Goal: Transaction & Acquisition: Book appointment/travel/reservation

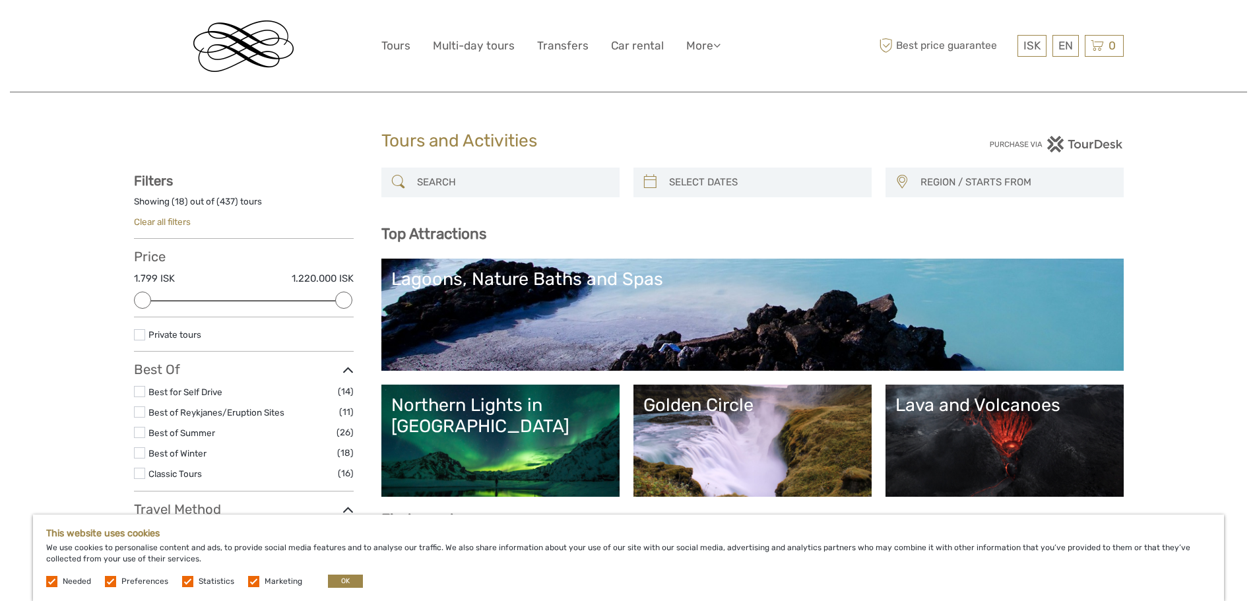
select select
click at [771, 444] on link "Golden Circle" at bounding box center [753, 441] width 218 height 92
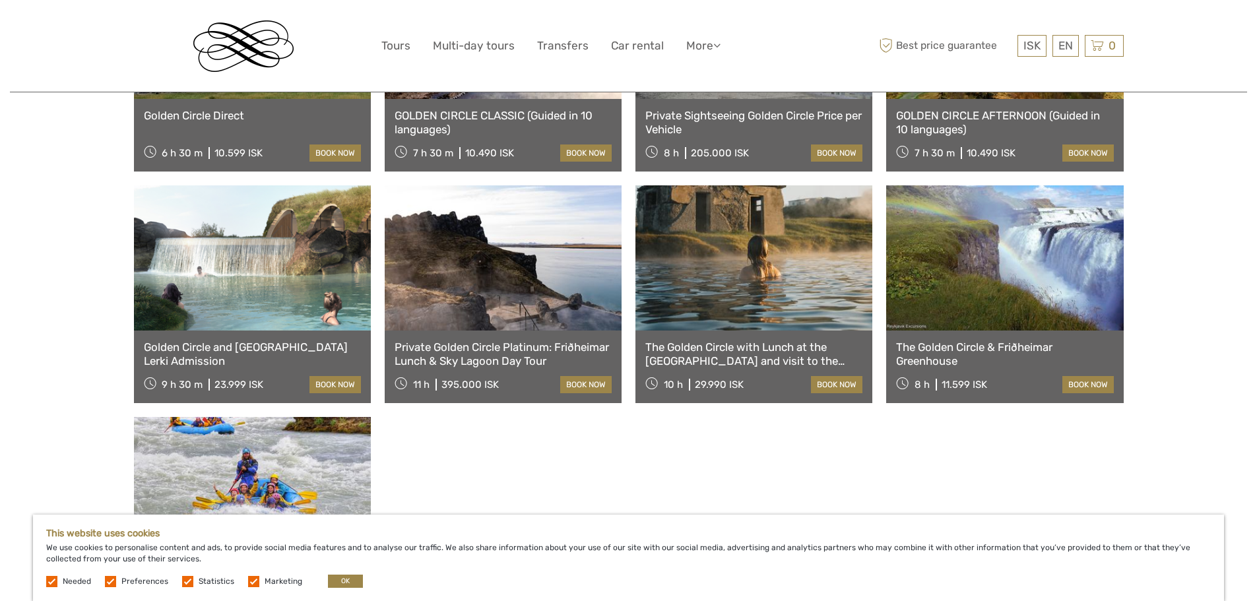
scroll to position [1188, 0]
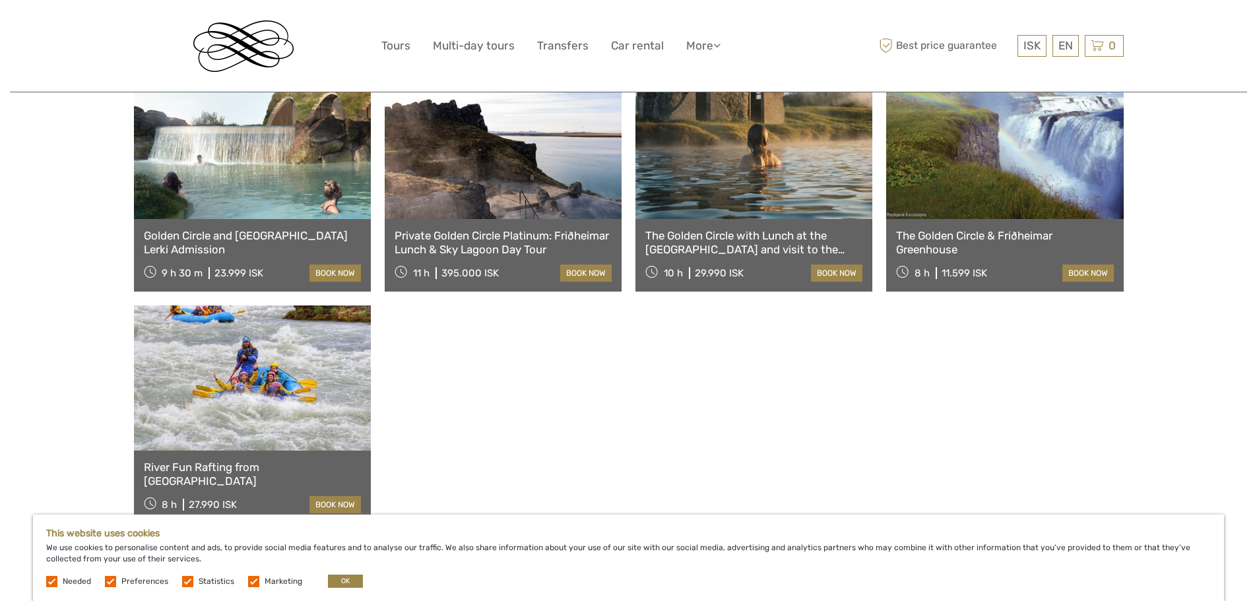
click at [279, 229] on link "Golden Circle and [GEOGRAPHIC_DATA] Lerki Admission" at bounding box center [252, 242] width 217 height 27
click at [248, 229] on link "Golden Circle and [GEOGRAPHIC_DATA] Lerki Admission" at bounding box center [252, 242] width 217 height 27
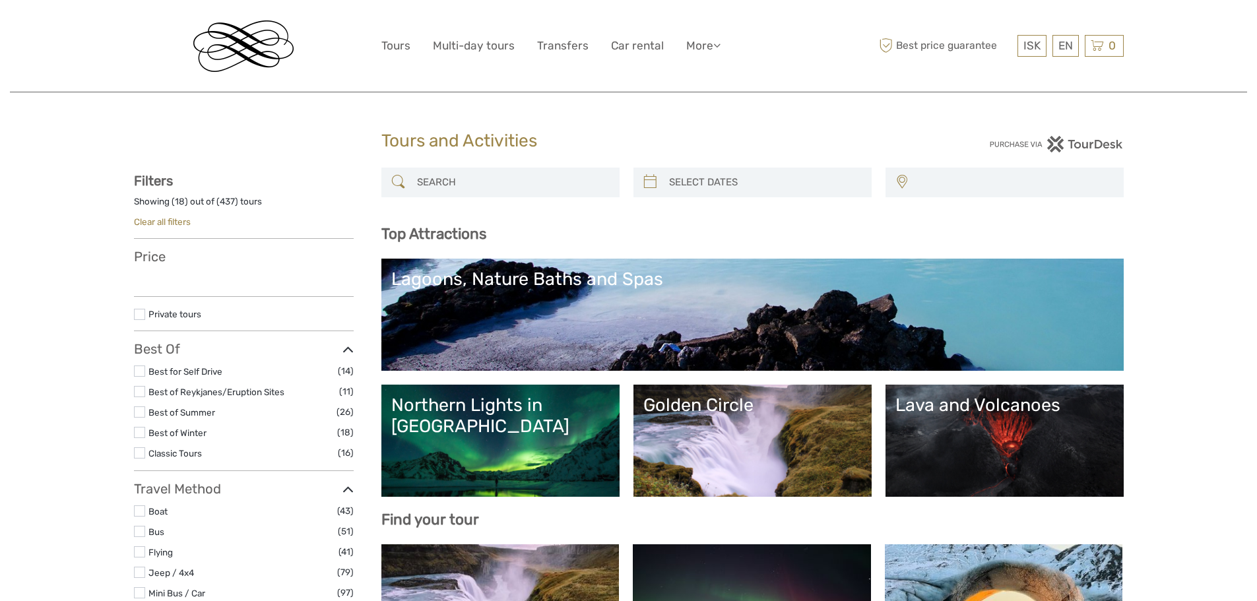
select select
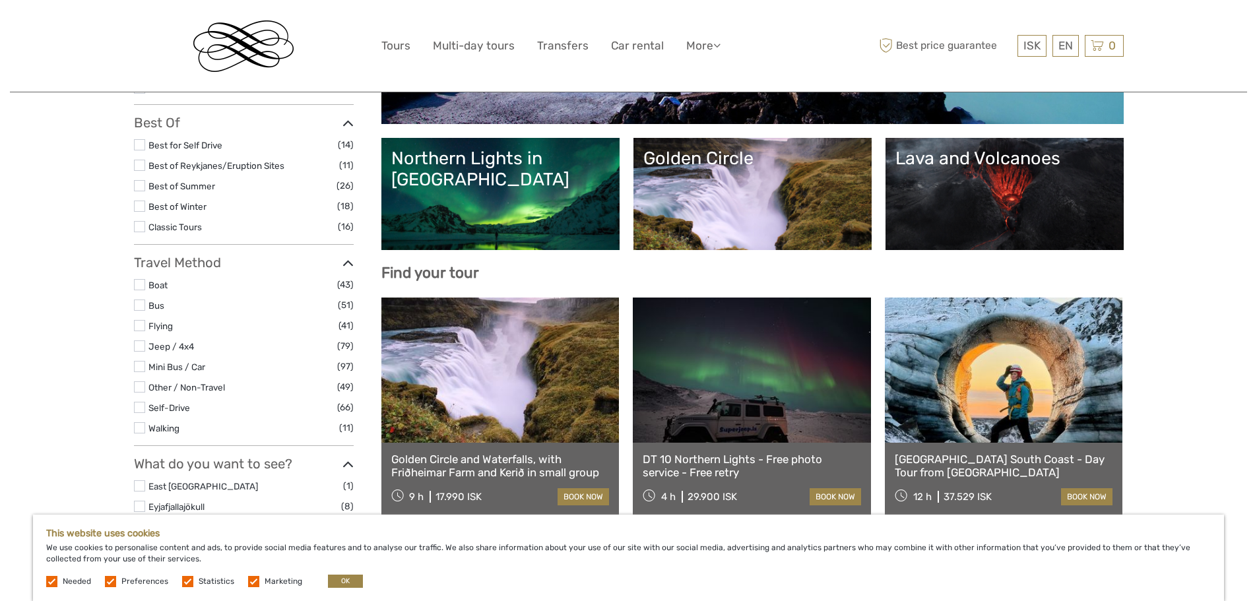
scroll to position [264, 0]
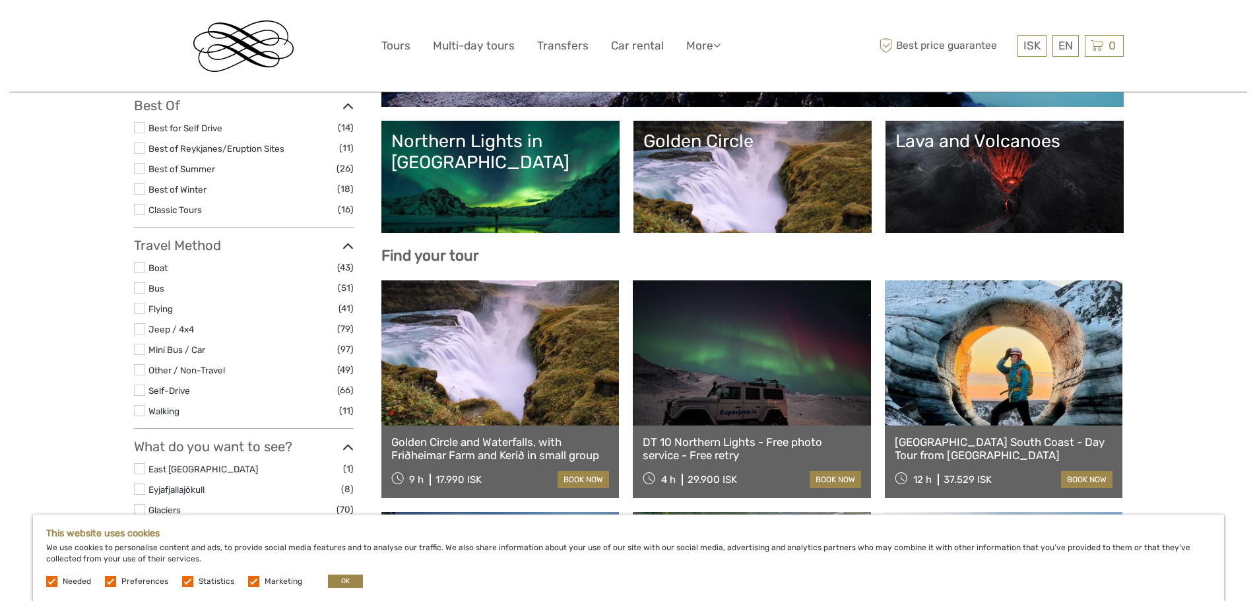
click at [479, 186] on link "Northern Lights in [GEOGRAPHIC_DATA]" at bounding box center [500, 177] width 218 height 92
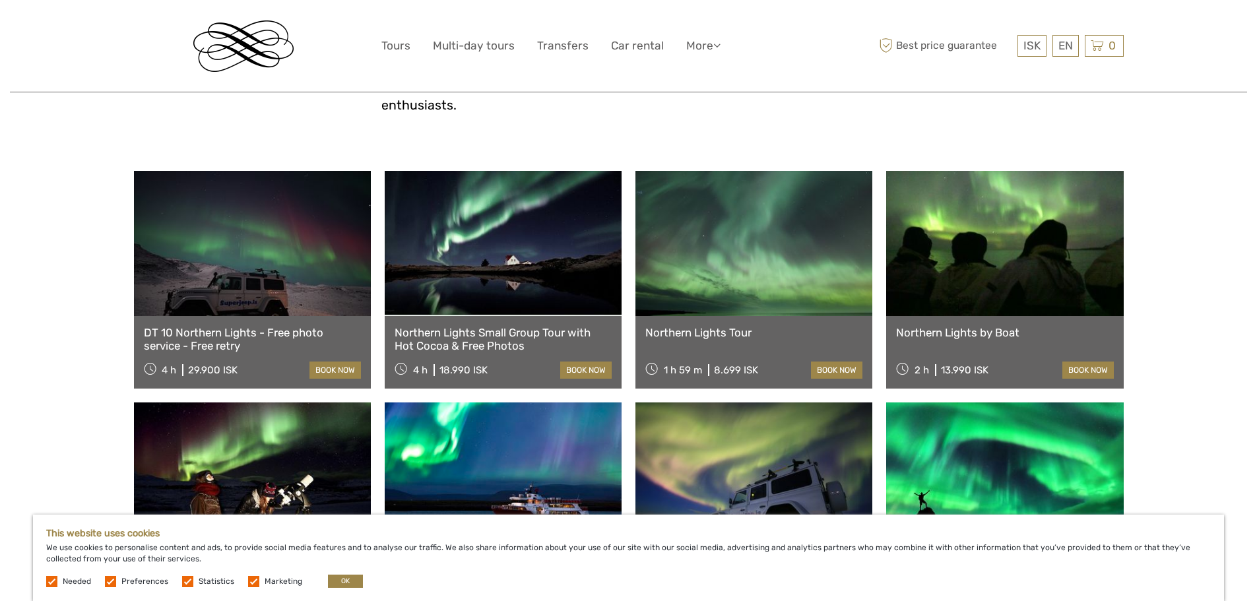
scroll to position [396, 0]
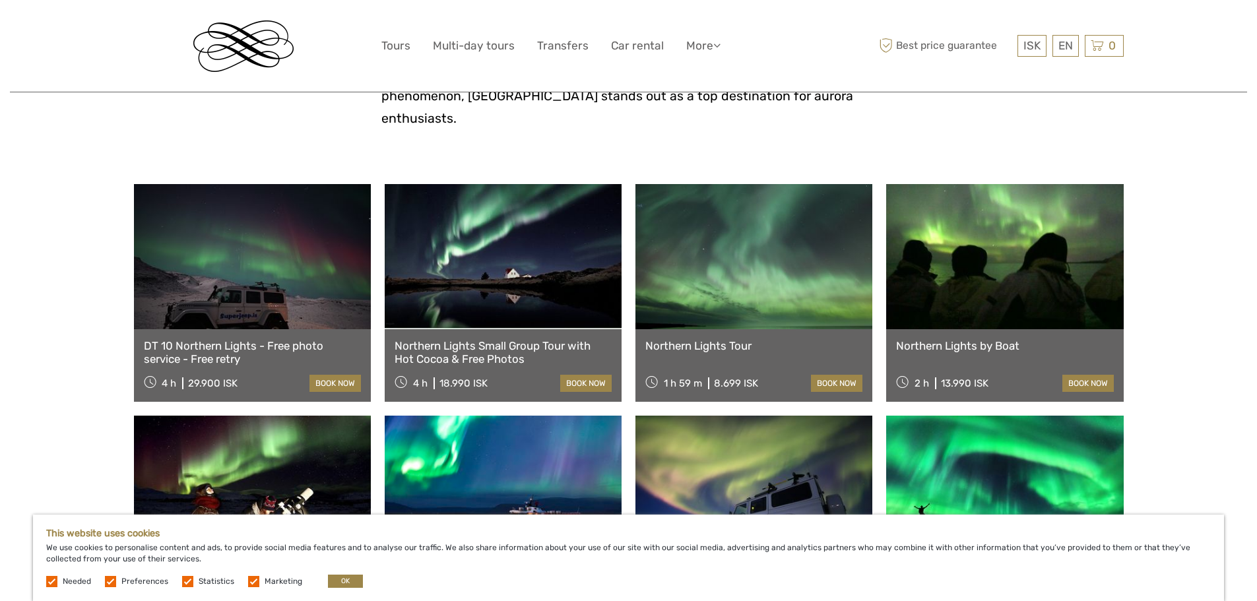
click at [972, 266] on link at bounding box center [1004, 256] width 237 height 145
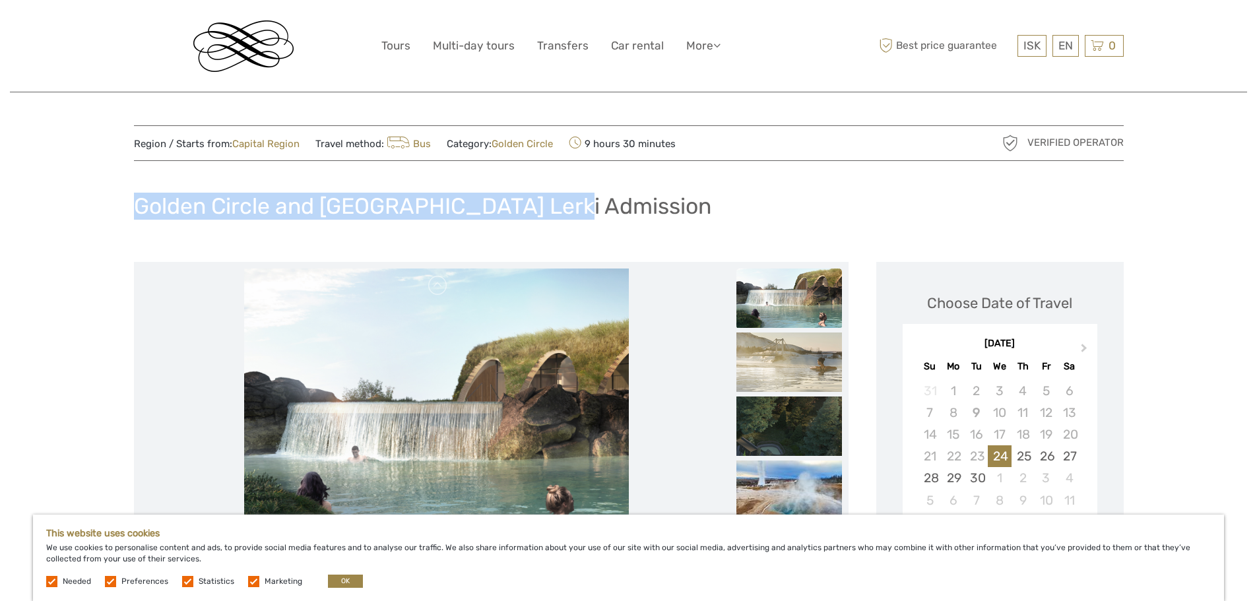
drag, startPoint x: 135, startPoint y: 199, endPoint x: 557, endPoint y: 213, distance: 422.7
click at [557, 213] on h1 "Golden Circle and [GEOGRAPHIC_DATA] Lerki Admission" at bounding box center [423, 206] width 578 height 27
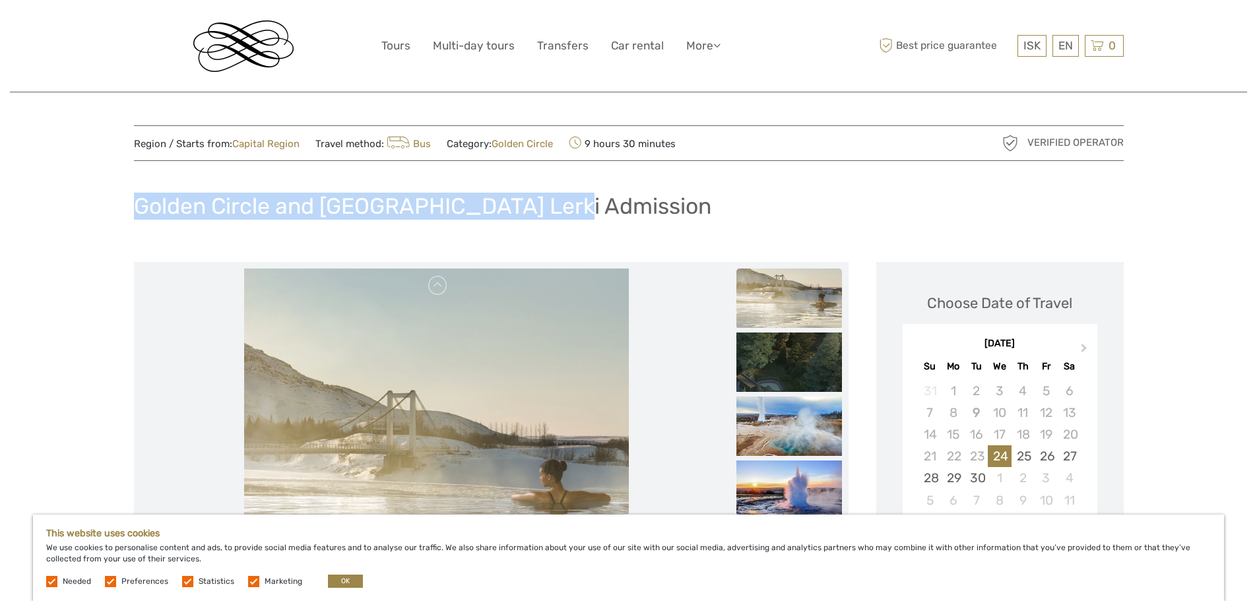
copy h1 "Golden Circle and [GEOGRAPHIC_DATA]"
